Goal: Navigation & Orientation: Find specific page/section

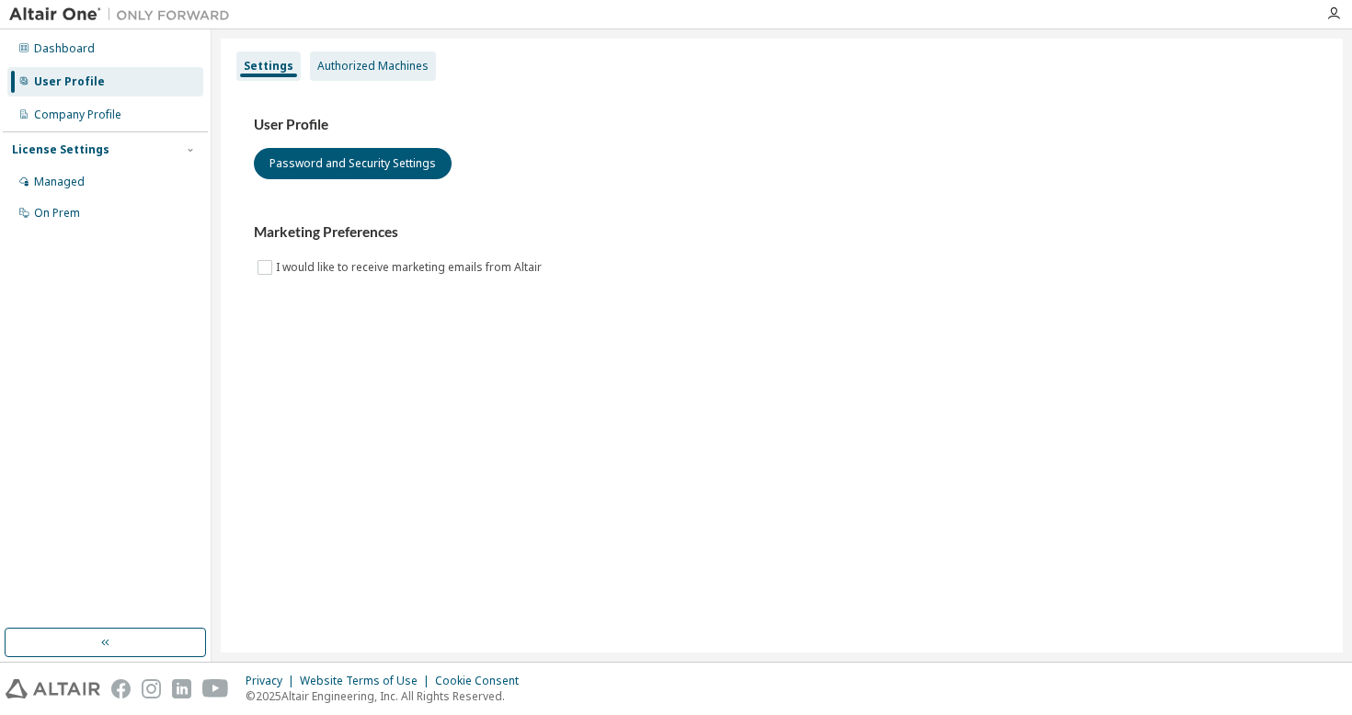
click at [403, 69] on div "Authorized Machines" at bounding box center [372, 66] width 111 height 15
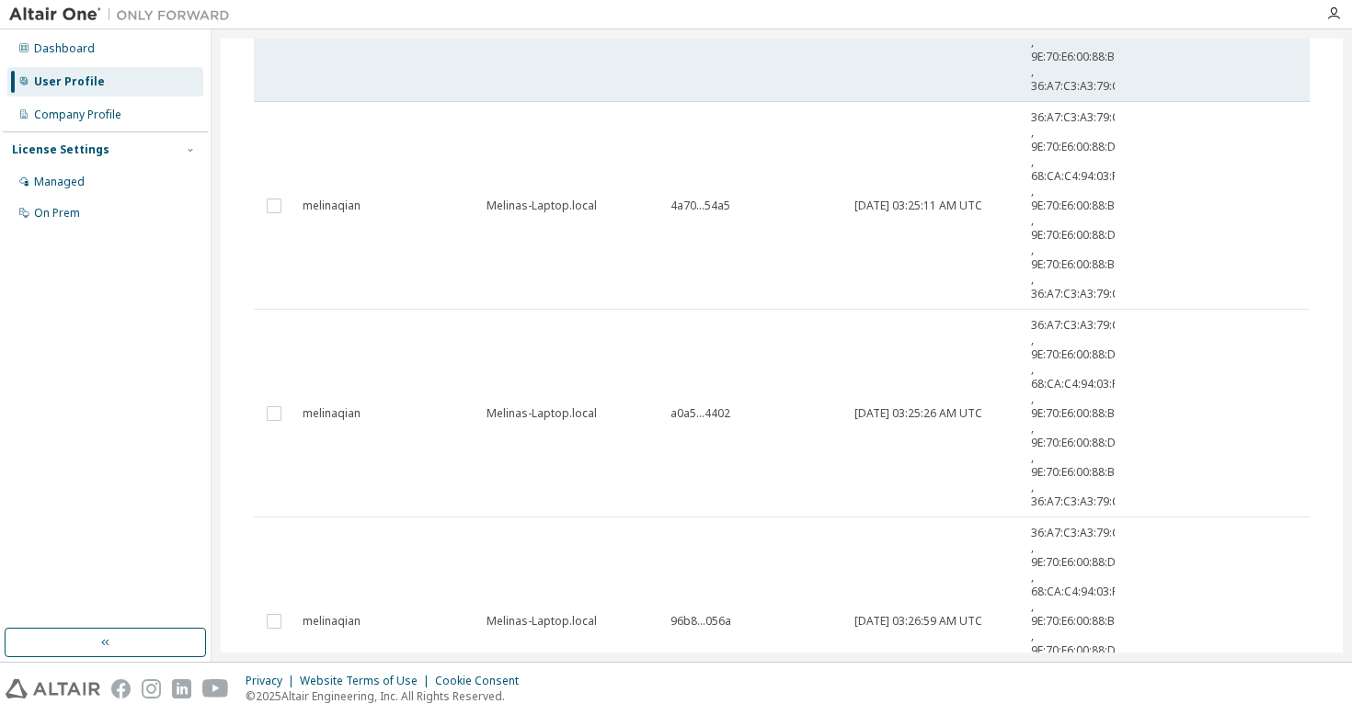
scroll to position [776, 0]
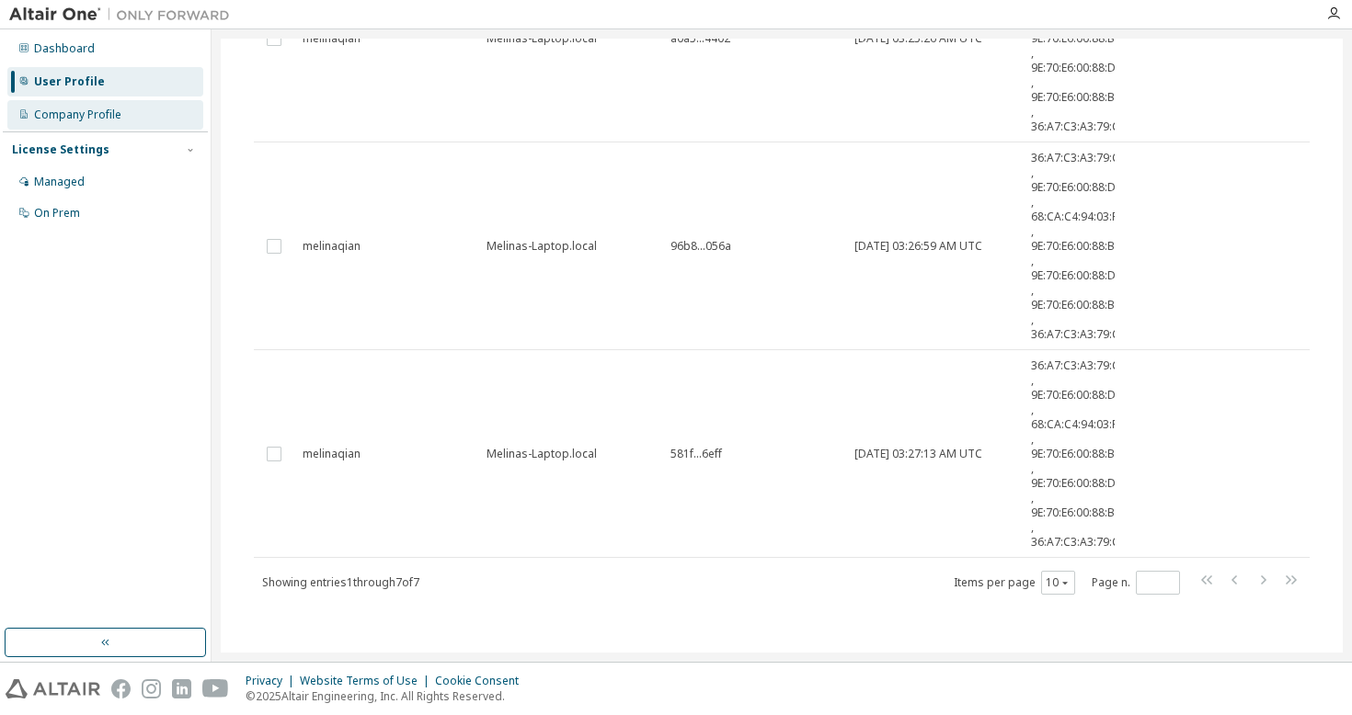
click at [79, 120] on div "Company Profile" at bounding box center [77, 115] width 87 height 15
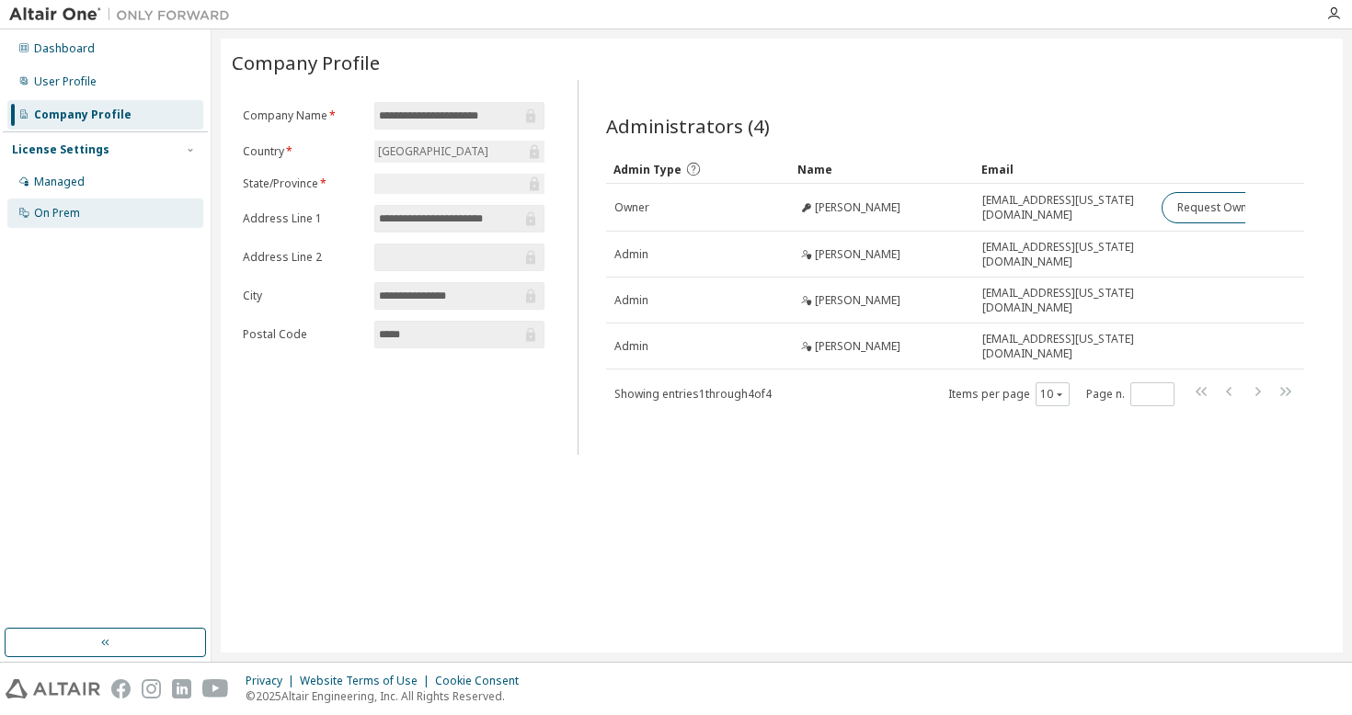
click at [70, 203] on div "On Prem" at bounding box center [105, 213] width 196 height 29
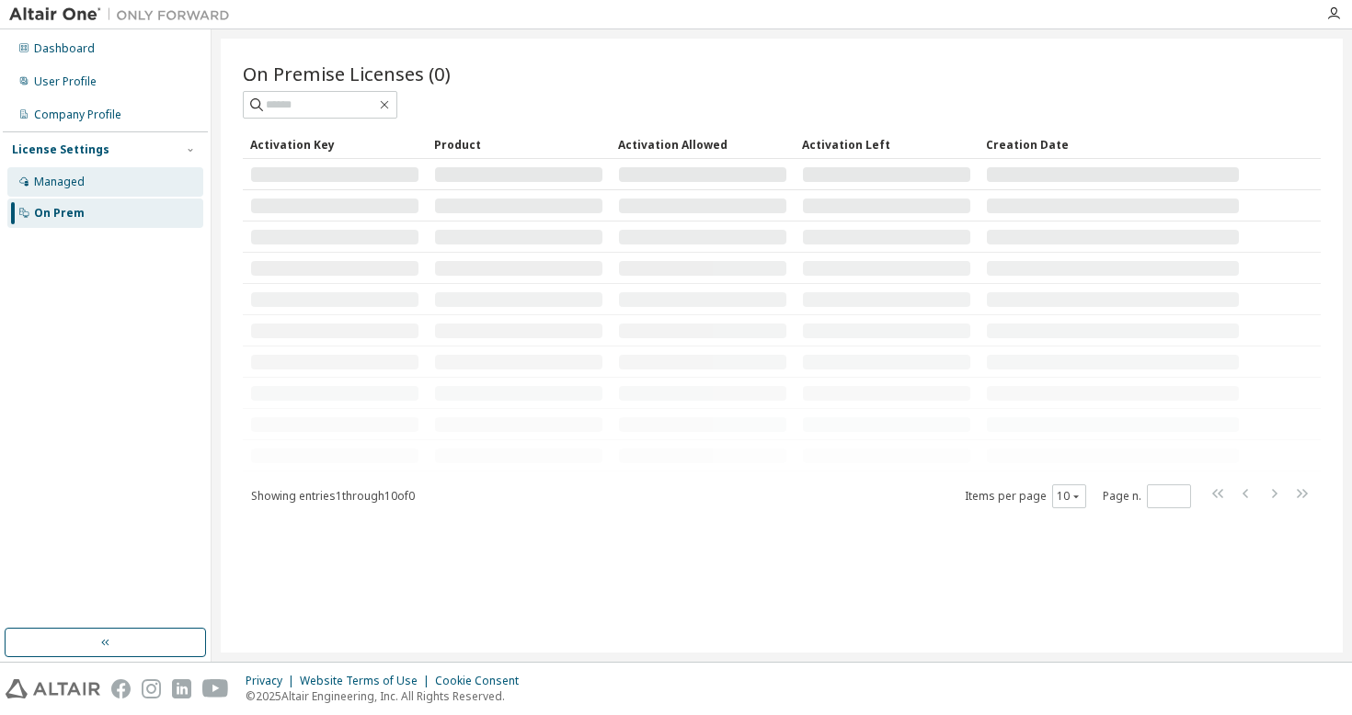
click at [69, 190] on div "Managed" at bounding box center [105, 181] width 196 height 29
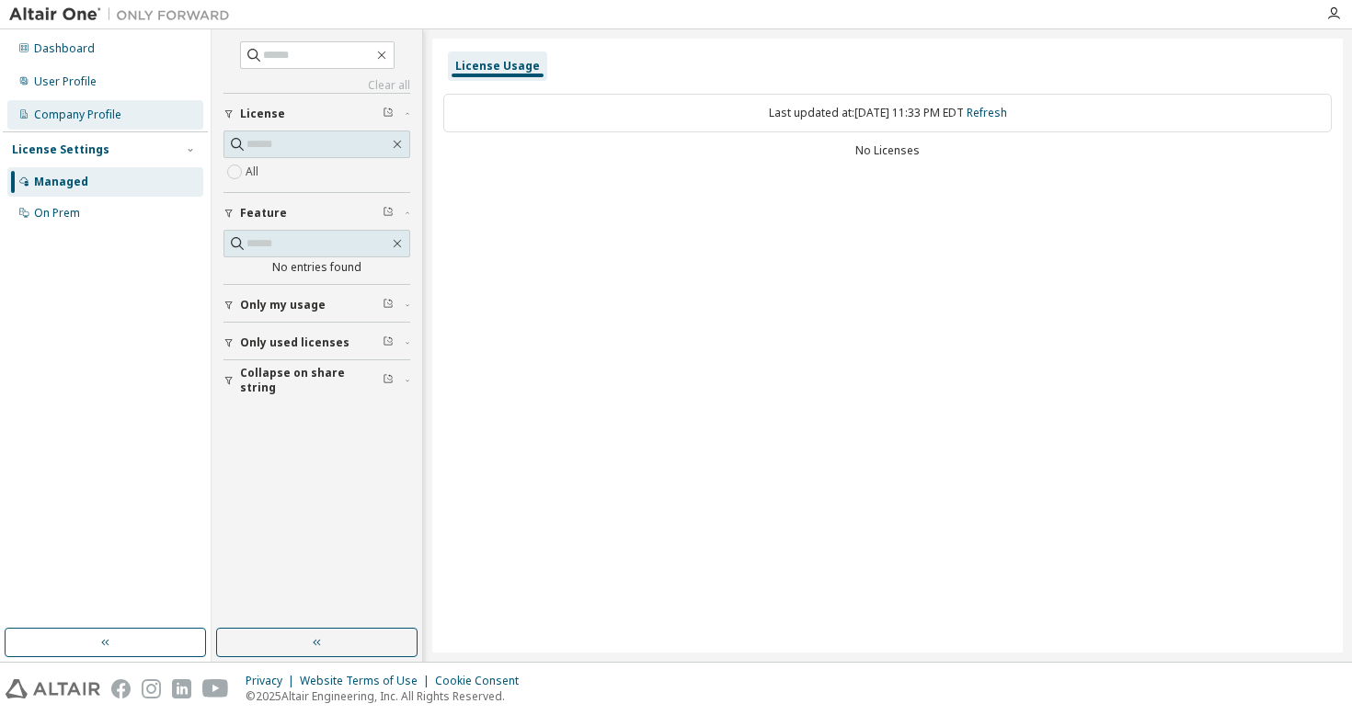
click at [76, 122] on div "Company Profile" at bounding box center [105, 114] width 196 height 29
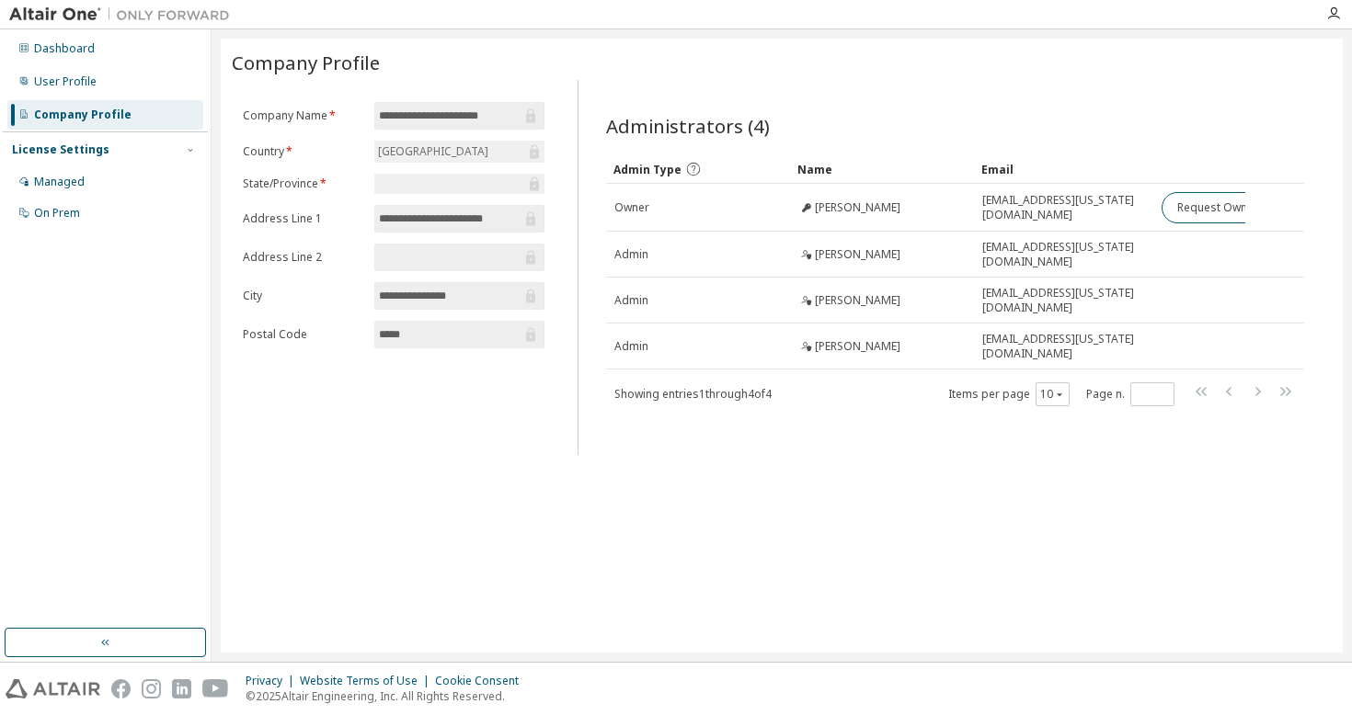
click at [81, 97] on div "Dashboard User Profile Company Profile License Settings Managed On Prem" at bounding box center [105, 131] width 205 height 198
click at [81, 93] on div "User Profile" at bounding box center [105, 81] width 196 height 29
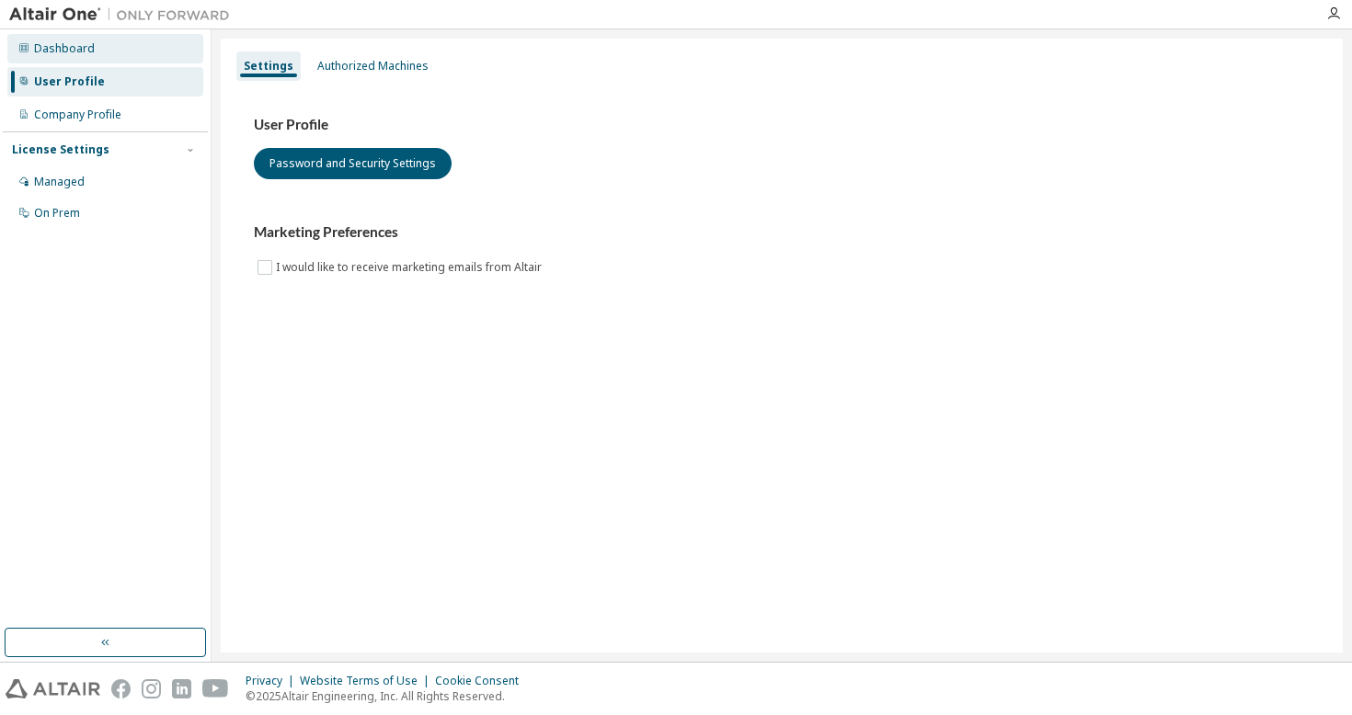
click at [92, 47] on div "Dashboard" at bounding box center [105, 48] width 196 height 29
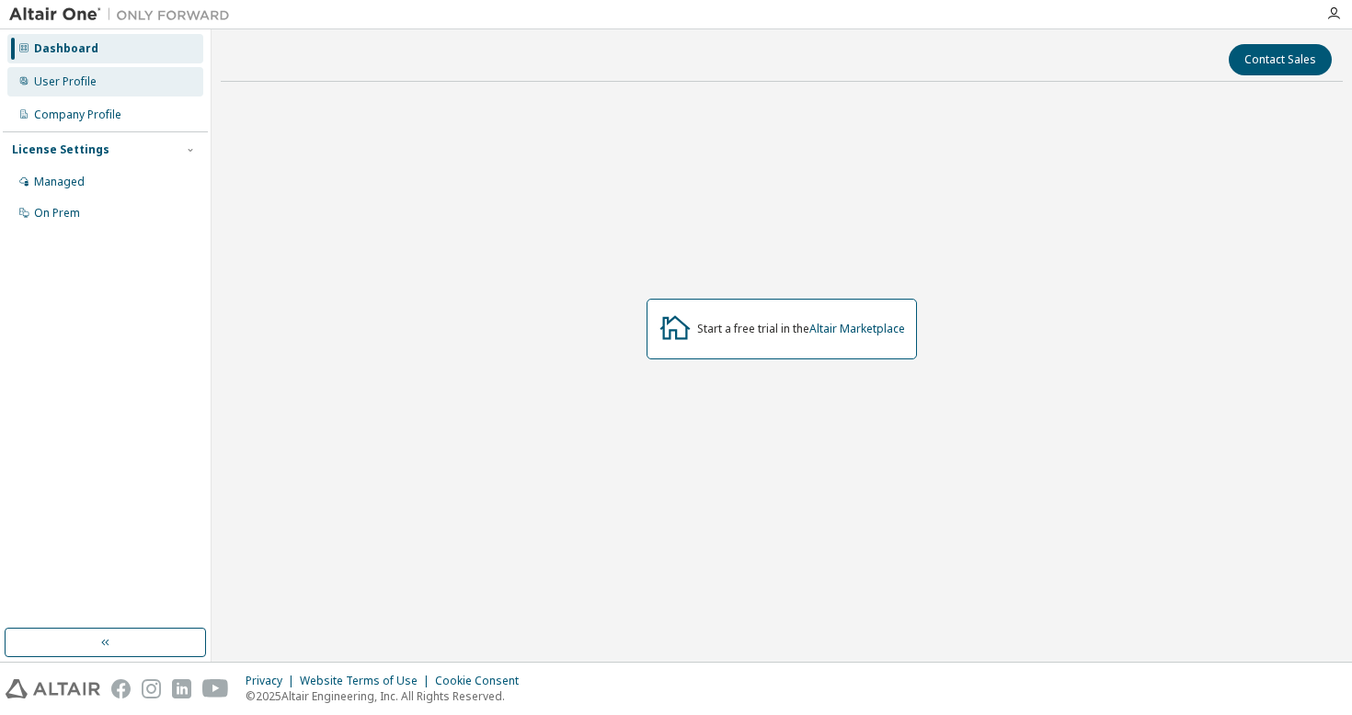
click at [95, 80] on div "User Profile" at bounding box center [105, 81] width 196 height 29
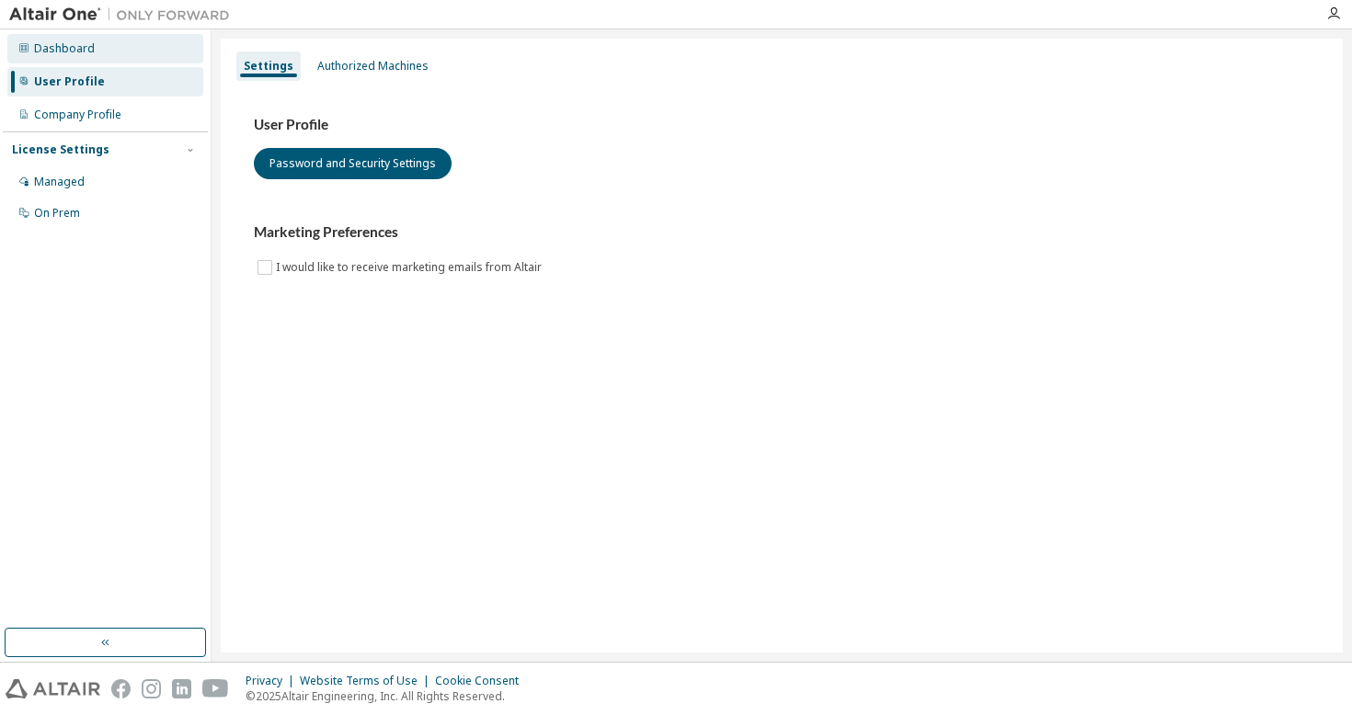
click at [145, 41] on div "Dashboard" at bounding box center [105, 48] width 196 height 29
